Goal: Navigation & Orientation: Find specific page/section

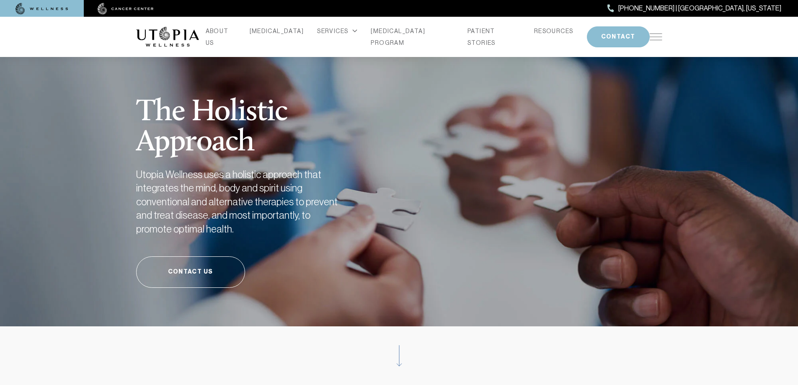
click at [380, 140] on h1 "The Holistic Approach" at bounding box center [259, 117] width 247 height 81
click at [236, 35] on link "ABOUT US" at bounding box center [221, 36] width 31 height 23
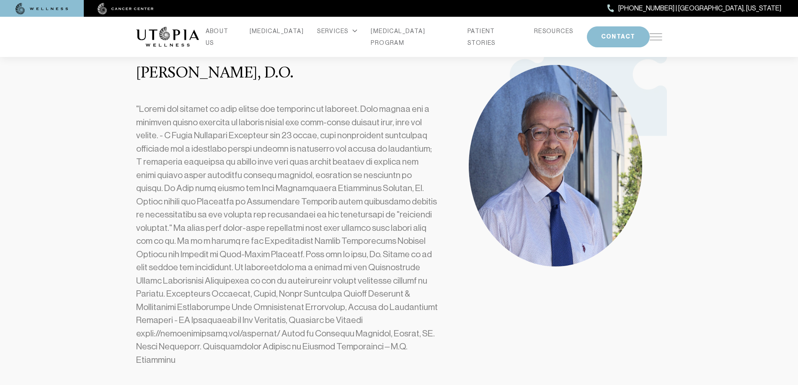
scroll to position [293, 0]
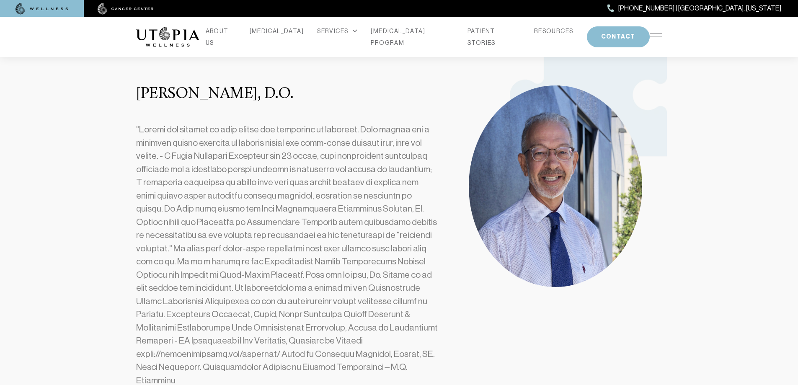
drag, startPoint x: 321, startPoint y: 93, endPoint x: 135, endPoint y: 89, distance: 186.5
click at [135, 89] on div "[PERSON_NAME], D.O." at bounding box center [287, 240] width 313 height 308
copy h3 "[PERSON_NAME], D.O."
click at [624, 38] on button "CONTACT" at bounding box center [618, 36] width 63 height 21
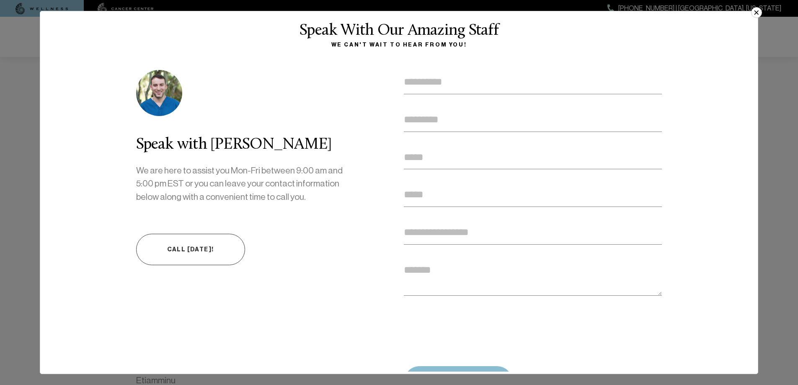
scroll to position [0, 0]
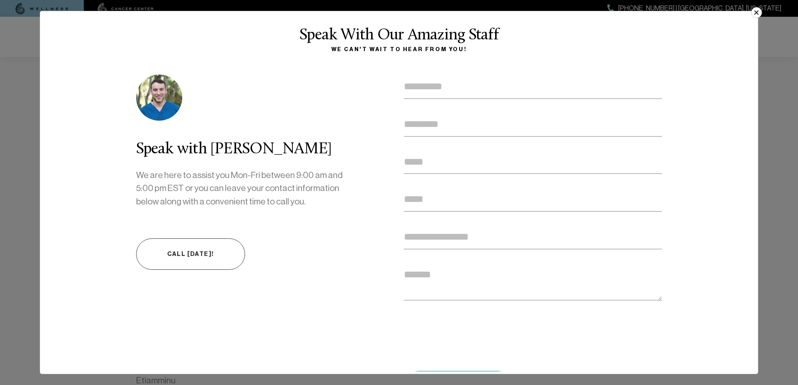
click at [759, 12] on button "×" at bounding box center [757, 12] width 11 height 11
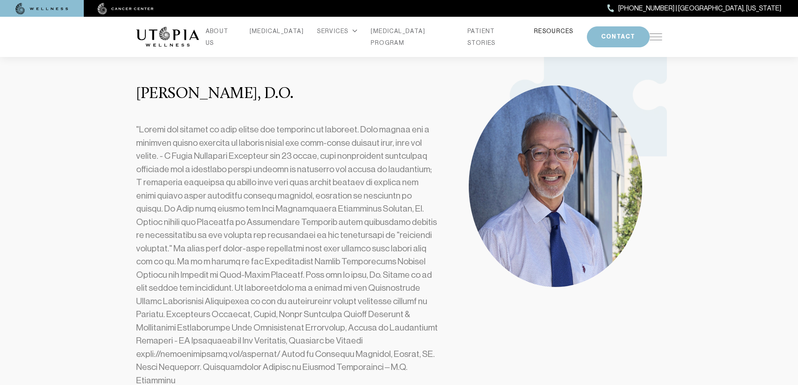
click at [534, 31] on link "RESOURCES" at bounding box center [553, 31] width 39 height 12
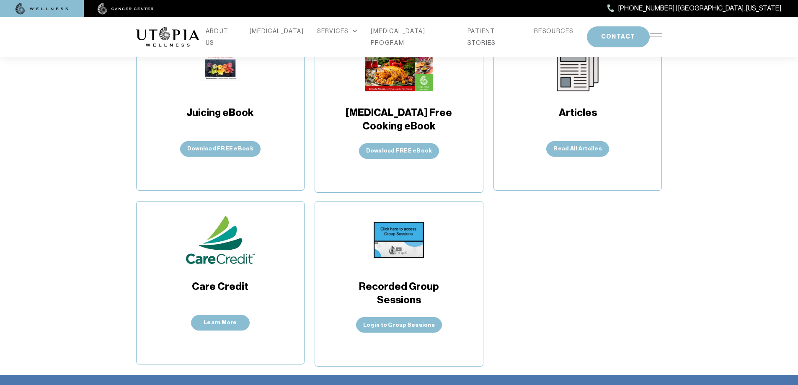
scroll to position [210, 0]
click at [236, 37] on link "ABOUT US" at bounding box center [221, 36] width 31 height 23
